Goal: Information Seeking & Learning: Learn about a topic

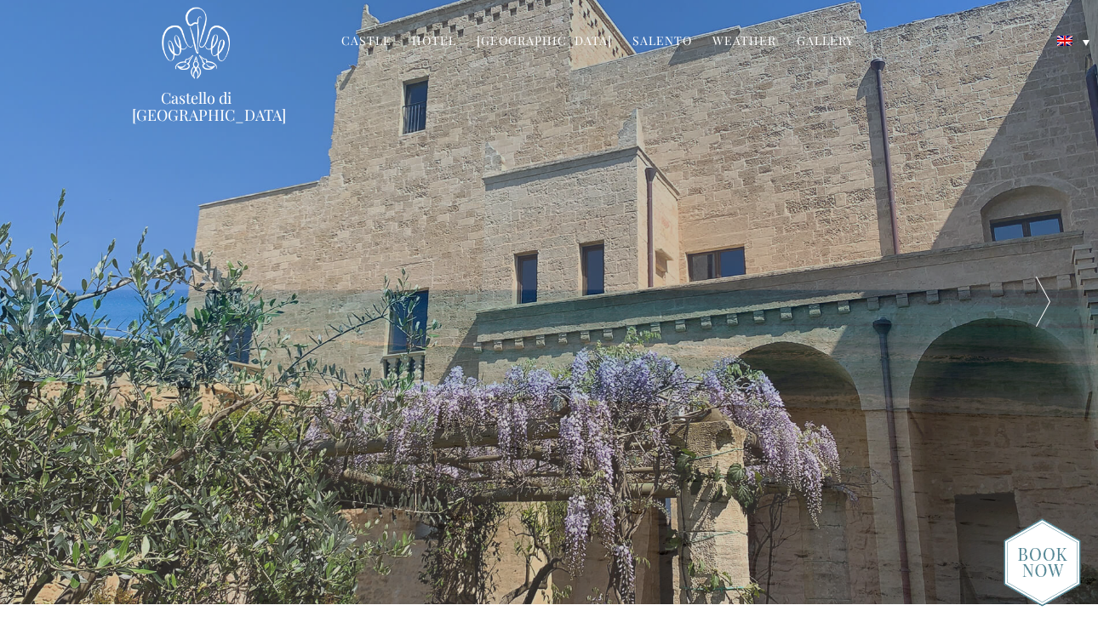
click at [526, 39] on link "[GEOGRAPHIC_DATA]" at bounding box center [544, 42] width 135 height 20
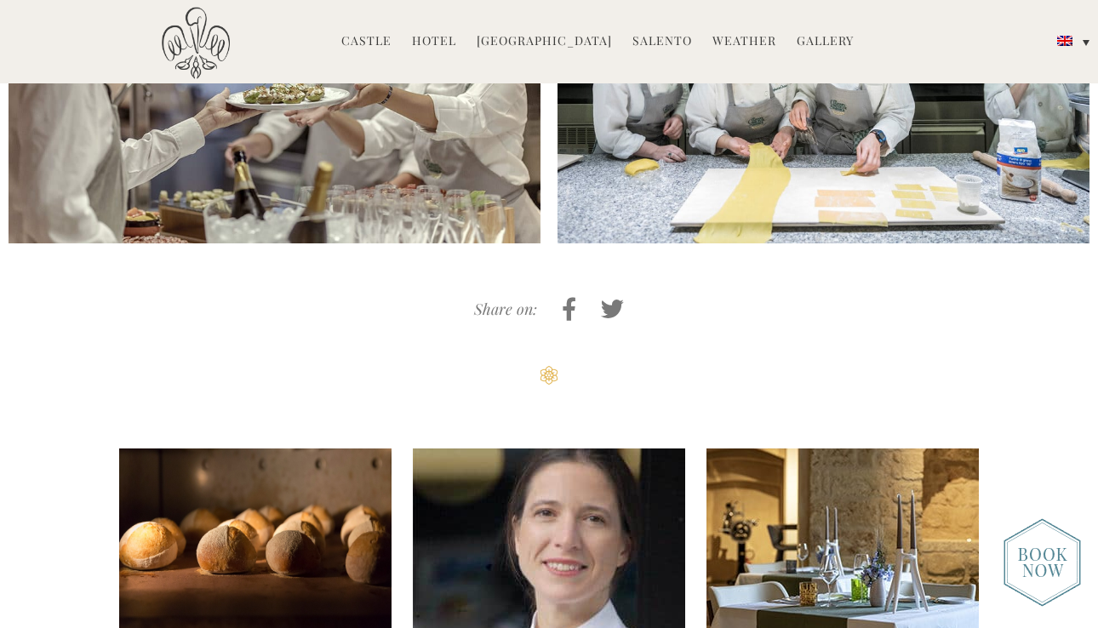
scroll to position [3842, 0]
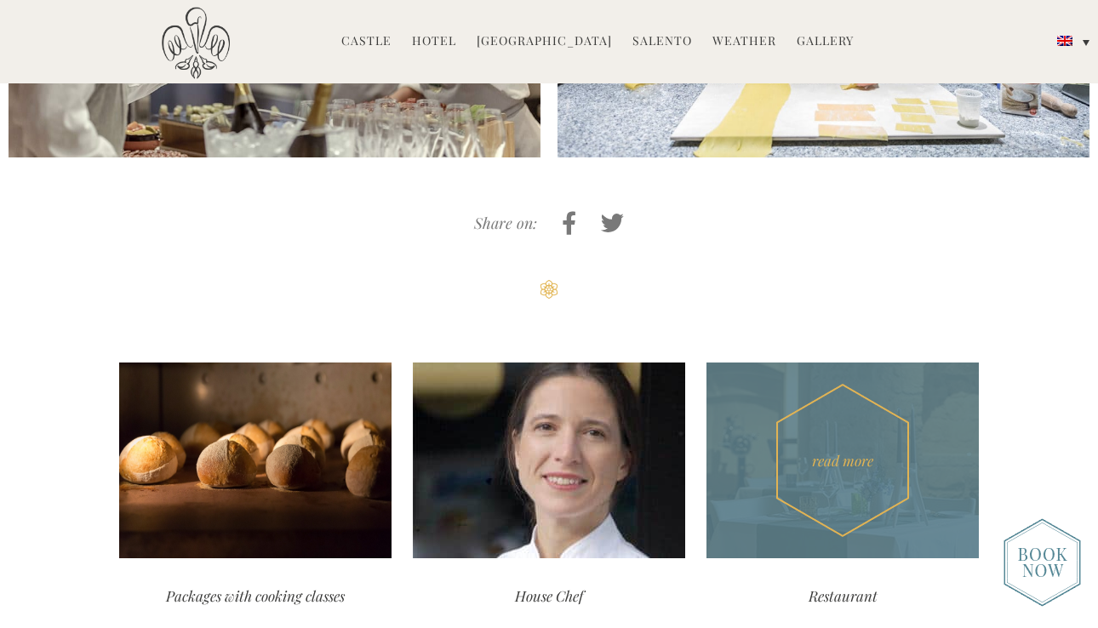
click at [845, 378] on div "read more" at bounding box center [843, 461] width 272 height 196
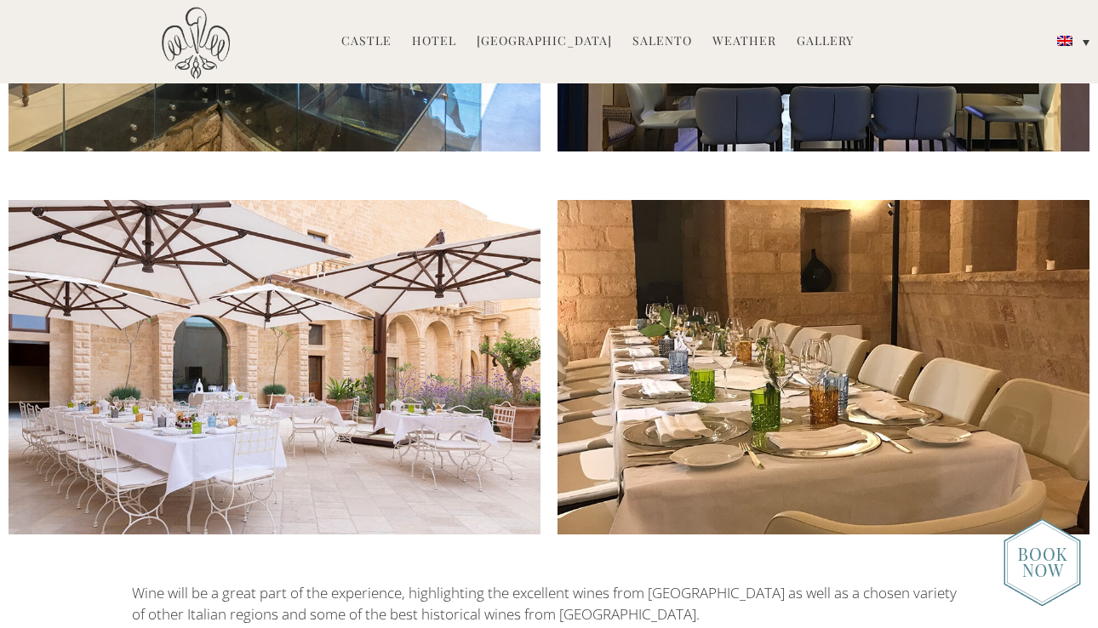
scroll to position [1681, 0]
